Goal: Complete application form: Complete application form

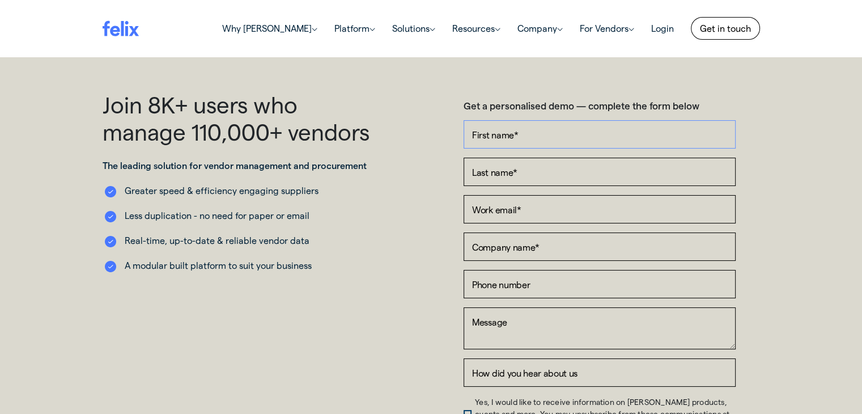
click at [531, 134] on input "First name *" at bounding box center [599, 134] width 272 height 28
type input "[PERSON_NAME]"
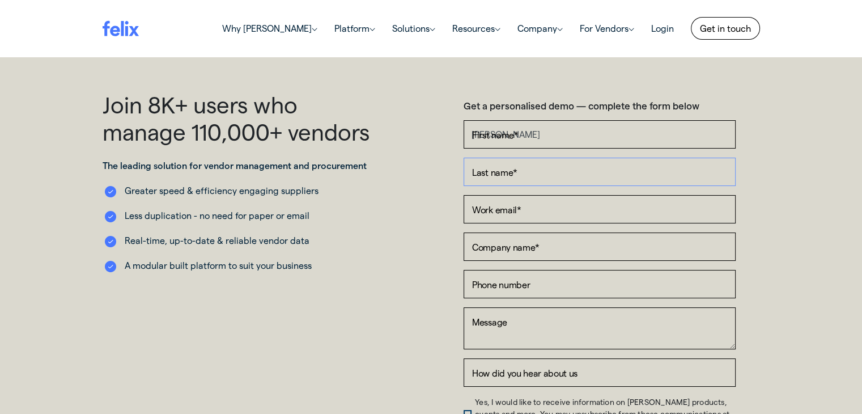
click at [534, 172] on input "Last name *" at bounding box center [599, 171] width 272 height 28
type input "Perera"
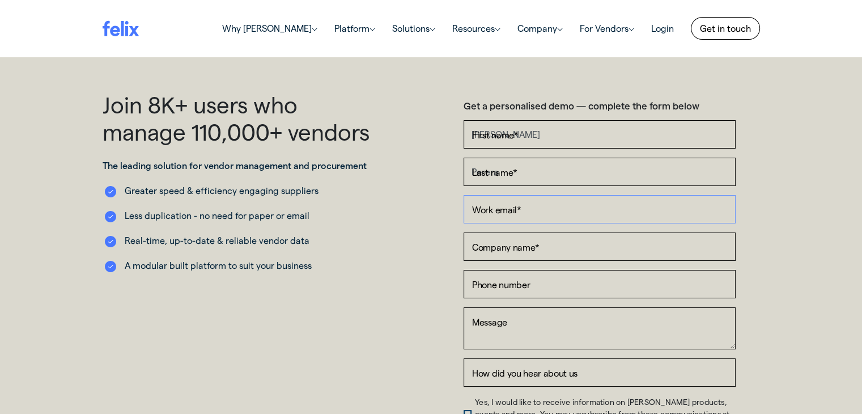
click at [565, 210] on input "Work email *" at bounding box center [599, 209] width 272 height 28
type input "[EMAIL_ADDRESS][DOMAIN_NAME]"
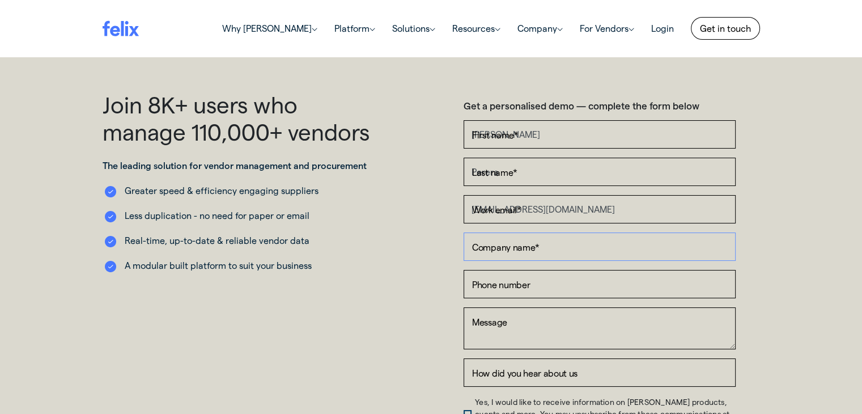
click at [557, 252] on input "Company name *" at bounding box center [599, 246] width 272 height 28
type input "TNP Global Logistics Pty LTD"
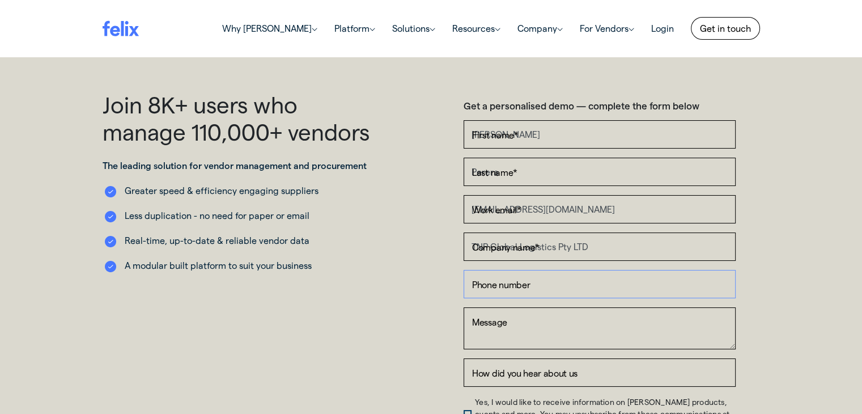
click at [546, 288] on input "Phone number" at bounding box center [599, 284] width 272 height 28
type input "0413692167"
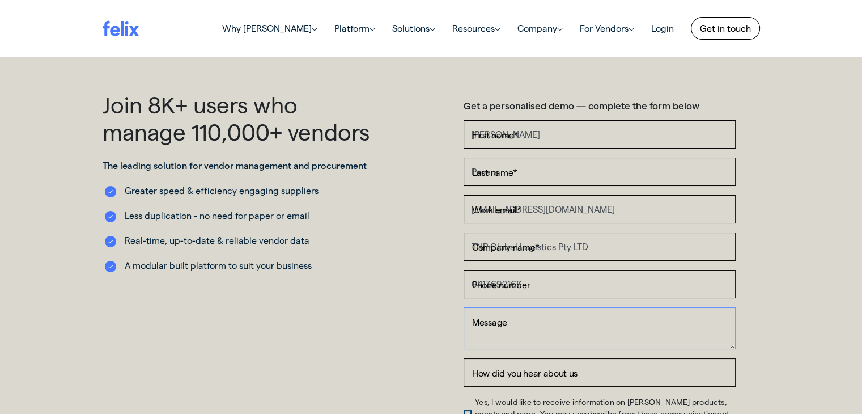
click at [544, 331] on textarea "Message" at bounding box center [599, 328] width 272 height 42
click at [561, 326] on textarea "Message" at bounding box center [599, 328] width 272 height 42
paste textarea "Hi All, Can you please advise the charges for fork lift hire. Need fork lift an…"
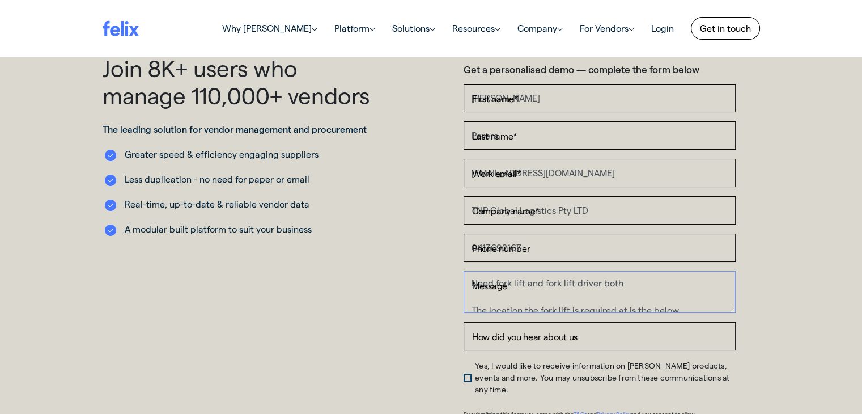
scroll to position [113, 0]
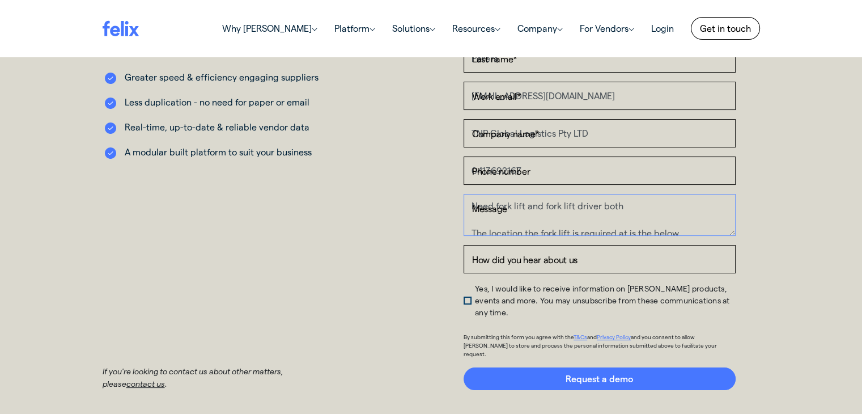
type textarea "Hi All, Can you please advise the charges for fork lift hire. Need fork lift an…"
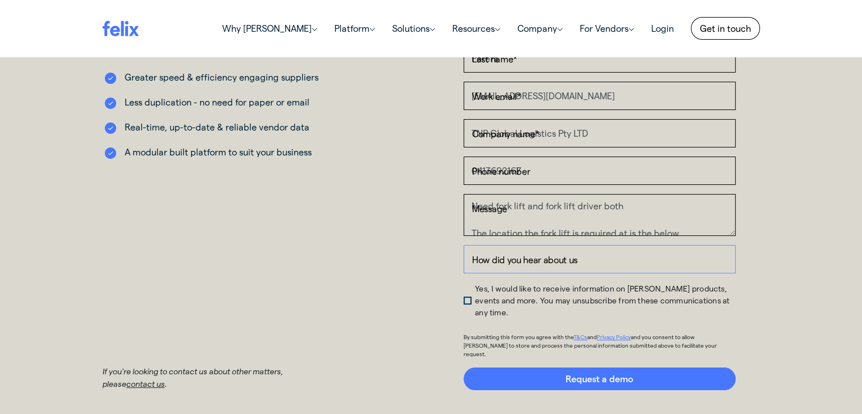
click at [576, 259] on input "How did you hear about us" at bounding box center [599, 259] width 272 height 28
click at [475, 291] on span "Yes, I would like to receive information on [PERSON_NAME] products, events and …" at bounding box center [602, 299] width 254 height 33
click at [463, 285] on input "Yes, I would like to receive information on [PERSON_NAME] products, events and …" at bounding box center [463, 285] width 0 height 0
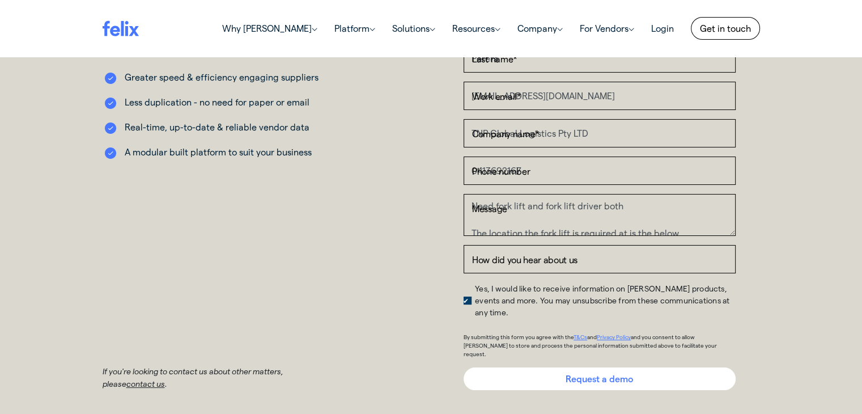
click at [585, 367] on input "Request a demo" at bounding box center [599, 378] width 272 height 23
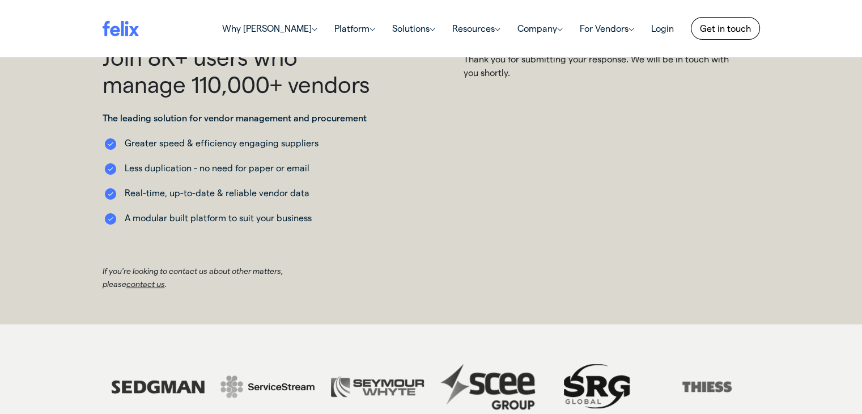
scroll to position [0, 0]
